Goal: Transaction & Acquisition: Subscribe to service/newsletter

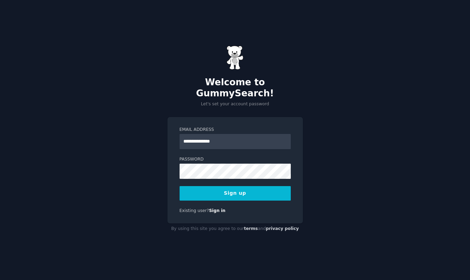
type input "**********"
click at [235, 187] on button "Sign up" at bounding box center [235, 193] width 111 height 15
click at [228, 186] on button "Sign up" at bounding box center [235, 193] width 111 height 15
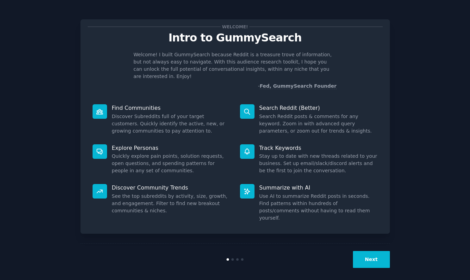
click at [370, 253] on button "Next" at bounding box center [371, 259] width 37 height 17
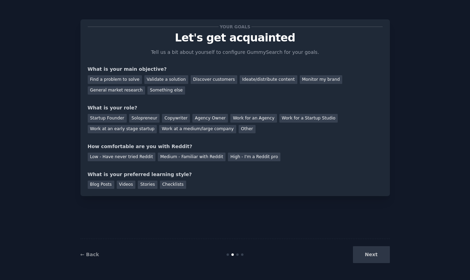
click at [370, 254] on div "Next" at bounding box center [338, 254] width 103 height 17
click at [366, 243] on div "← Back Next" at bounding box center [234, 255] width 309 height 32
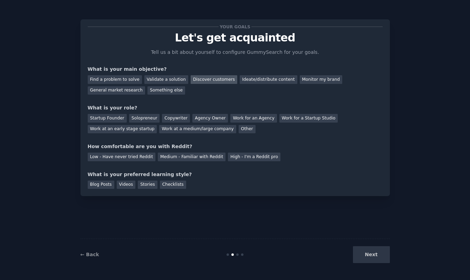
click at [215, 79] on div "Discover customers" at bounding box center [214, 79] width 47 height 9
click at [248, 117] on div "Work for an Agency" at bounding box center [253, 118] width 46 height 9
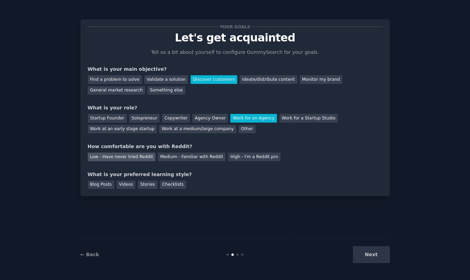
click at [141, 158] on div "Low - Have never tried Reddit" at bounding box center [122, 157] width 68 height 9
click at [130, 184] on div "Videos" at bounding box center [126, 185] width 19 height 9
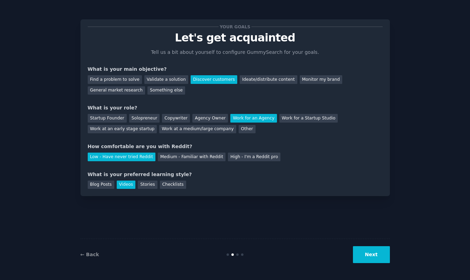
click at [362, 254] on button "Next" at bounding box center [371, 254] width 37 height 17
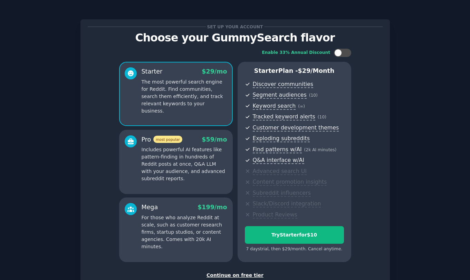
click at [245, 272] on div "Continue on free tier" at bounding box center [235, 275] width 295 height 7
